Goal: Transaction & Acquisition: Purchase product/service

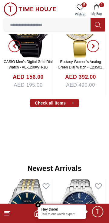
scroll to position [248, 0]
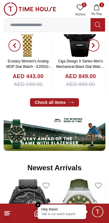
click at [21, 126] on img at bounding box center [55, 132] width 102 height 38
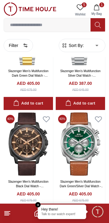
scroll to position [1021, 0]
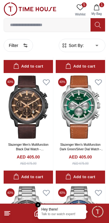
click at [36, 203] on em "Close tooltip" at bounding box center [37, 204] width 5 height 5
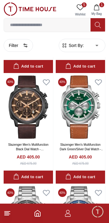
scroll to position [1053, 0]
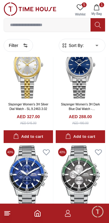
scroll to position [619, 0]
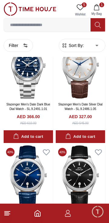
click at [100, 6] on span "1" at bounding box center [101, 4] width 5 height 5
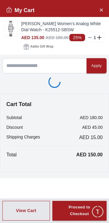
scroll to position [1053, 0]
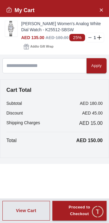
click at [13, 25] on img at bounding box center [11, 28] width 12 height 15
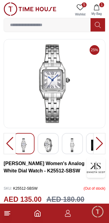
click at [50, 143] on img at bounding box center [48, 145] width 11 height 14
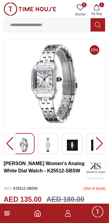
click at [48, 145] on img at bounding box center [48, 145] width 11 height 14
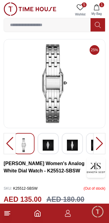
click at [49, 143] on img at bounding box center [48, 145] width 11 height 14
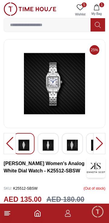
click at [51, 145] on img at bounding box center [48, 145] width 11 height 14
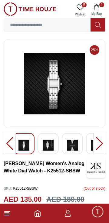
click at [49, 142] on img at bounding box center [48, 145] width 11 height 14
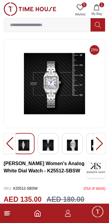
click at [51, 142] on img at bounding box center [48, 145] width 11 height 14
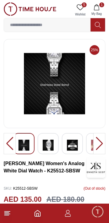
click at [50, 143] on img at bounding box center [48, 145] width 11 height 14
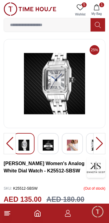
click at [49, 142] on img at bounding box center [48, 145] width 11 height 14
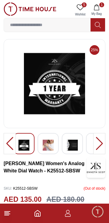
click at [51, 144] on img at bounding box center [48, 145] width 11 height 14
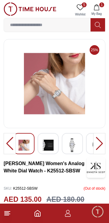
click at [51, 146] on img at bounding box center [48, 145] width 11 height 14
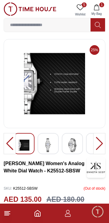
click at [49, 144] on img at bounding box center [48, 145] width 11 height 14
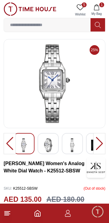
scroll to position [1053, 0]
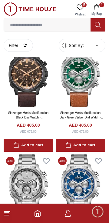
click at [83, 9] on icon at bounding box center [80, 7] width 7 height 6
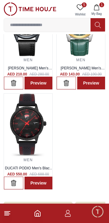
scroll to position [193, 0]
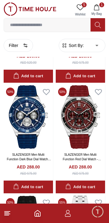
scroll to position [1657, 0]
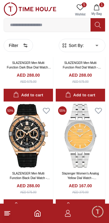
click at [37, 215] on polyline "Home" at bounding box center [38, 214] width 2 height 3
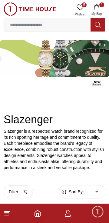
click at [8, 215] on line at bounding box center [7, 215] width 4 height 0
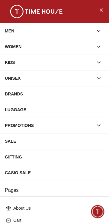
click at [98, 123] on icon "button" at bounding box center [99, 125] width 6 height 6
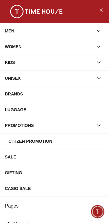
click at [38, 140] on div "Citizen Promotion" at bounding box center [56, 141] width 96 height 11
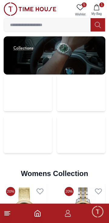
scroll to position [1052, 0]
